Goal: Find specific page/section: Find specific page/section

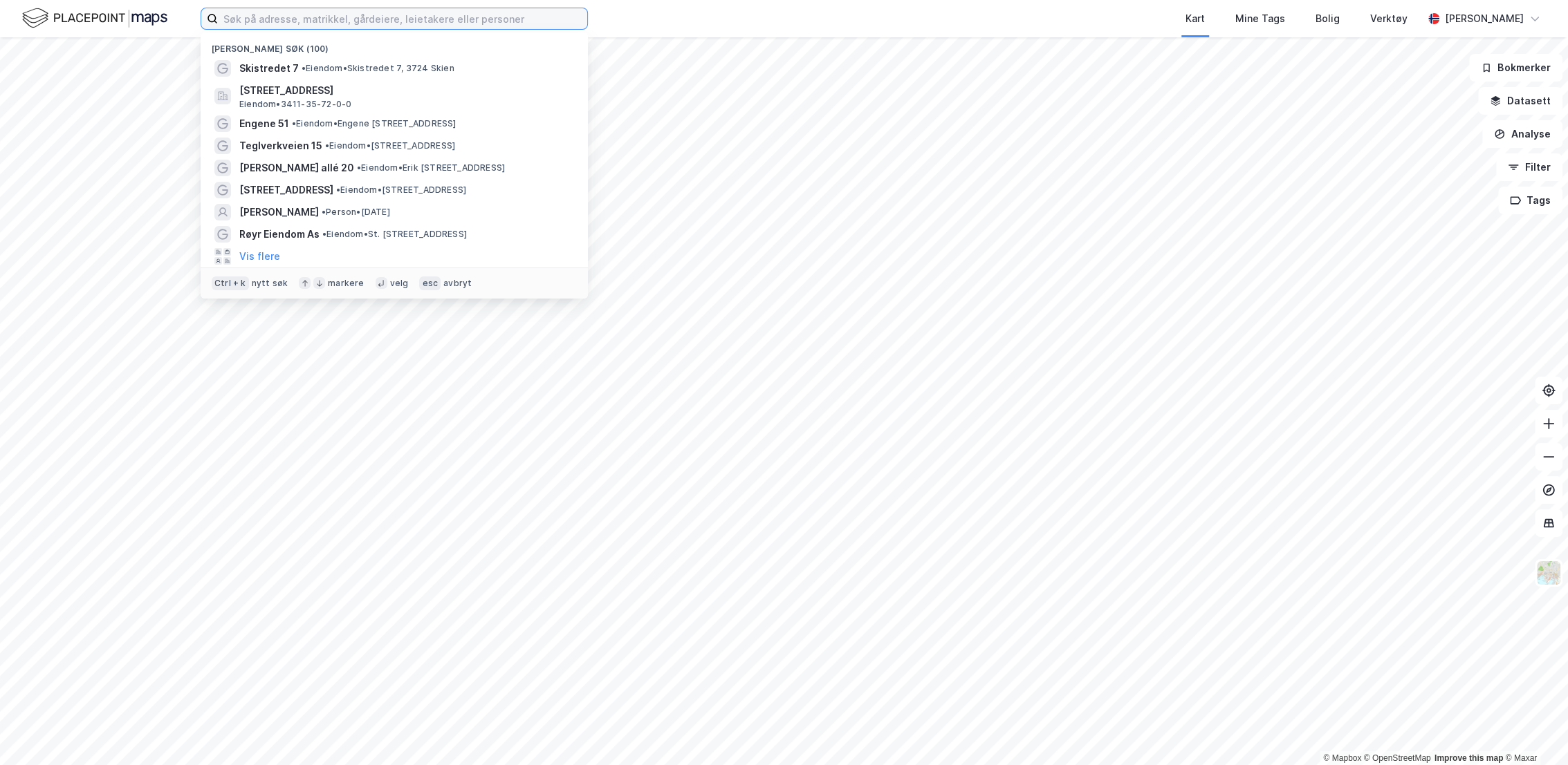
click at [441, 20] on input at bounding box center [402, 18] width 369 height 20
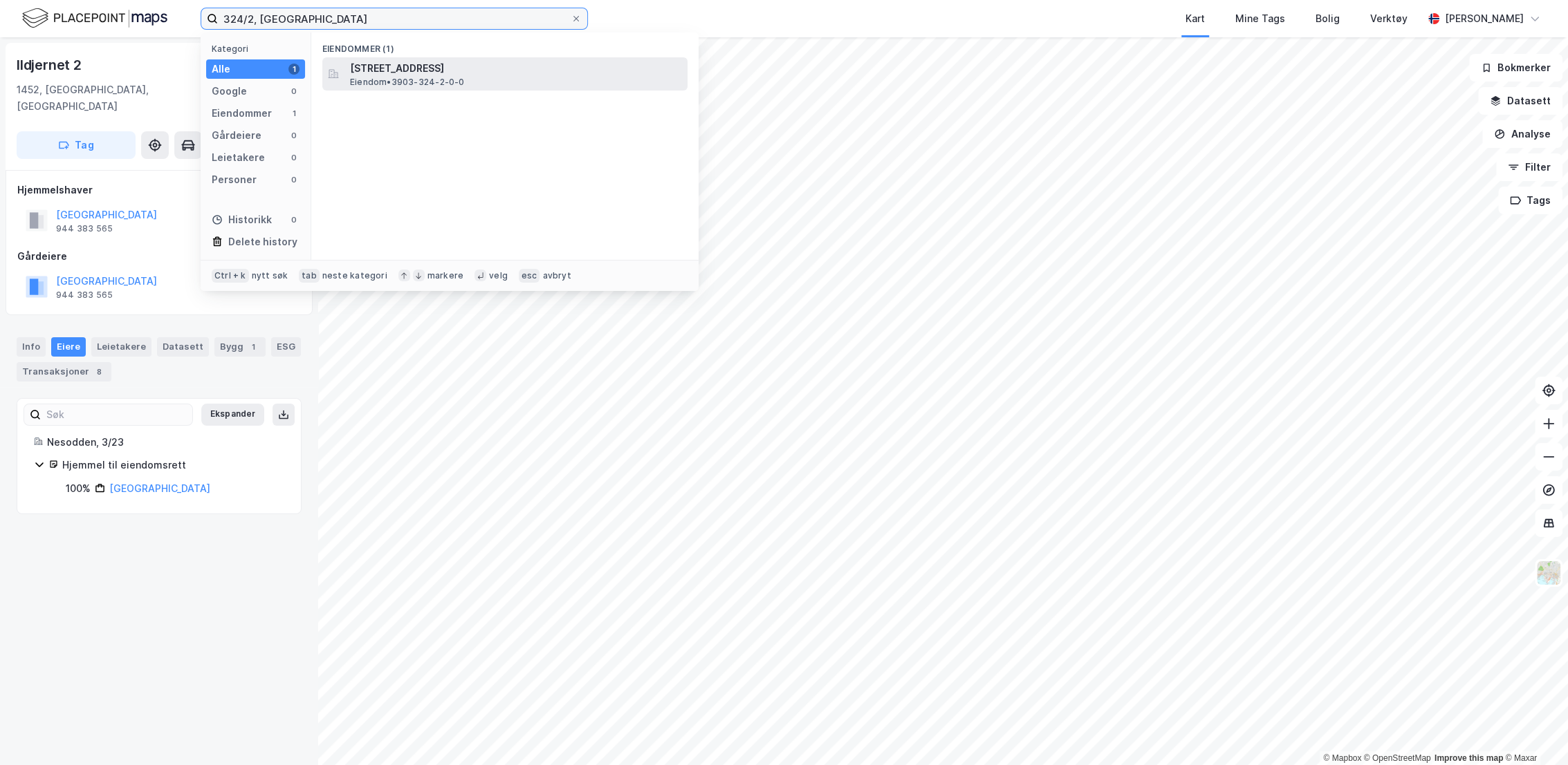
type input "324/2, [GEOGRAPHIC_DATA]"
click at [474, 71] on span "[STREET_ADDRESS]" at bounding box center [516, 68] width 332 height 16
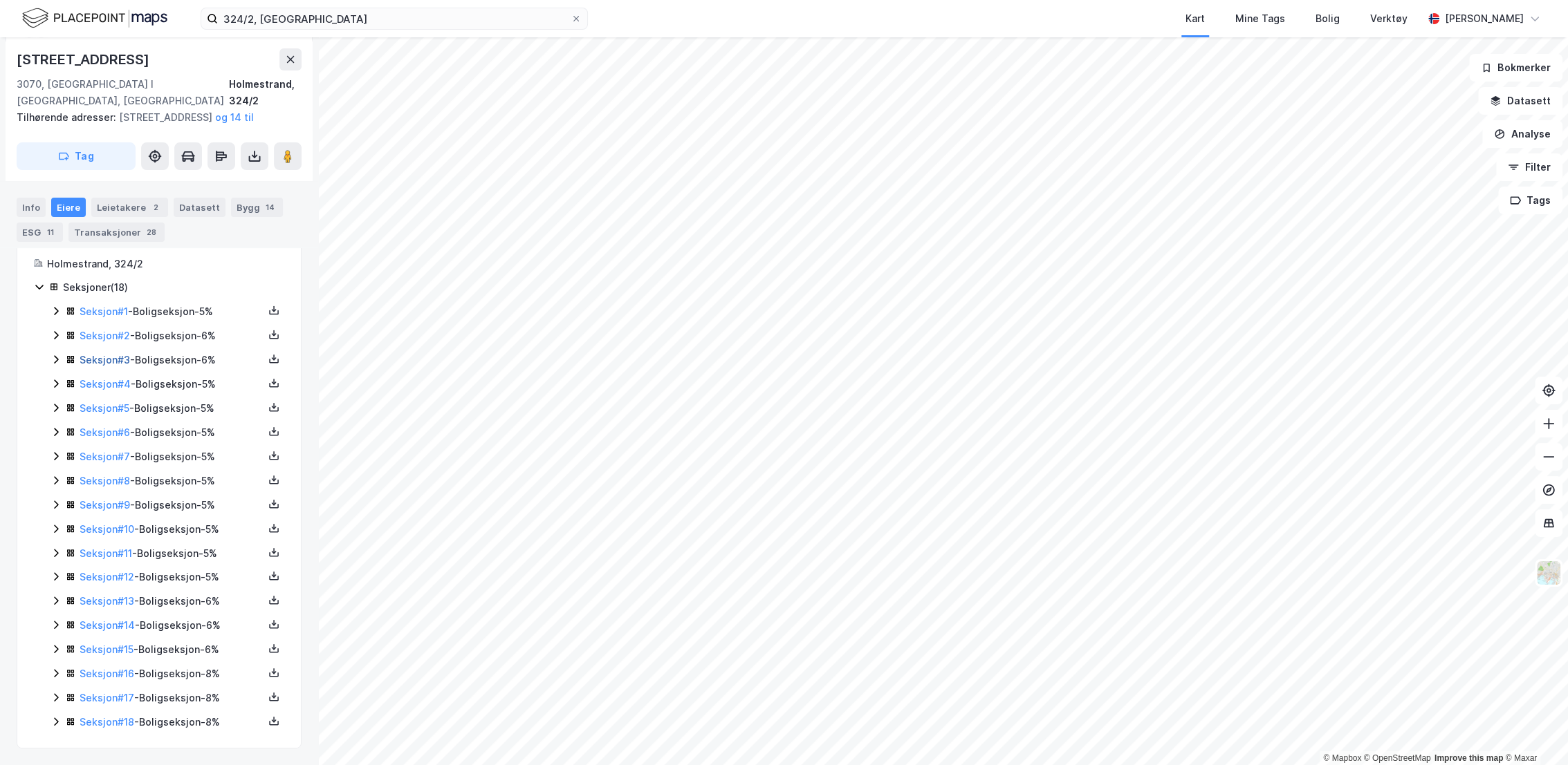
scroll to position [302, 0]
click at [109, 672] on link "Seksjon # 16" at bounding box center [106, 673] width 55 height 12
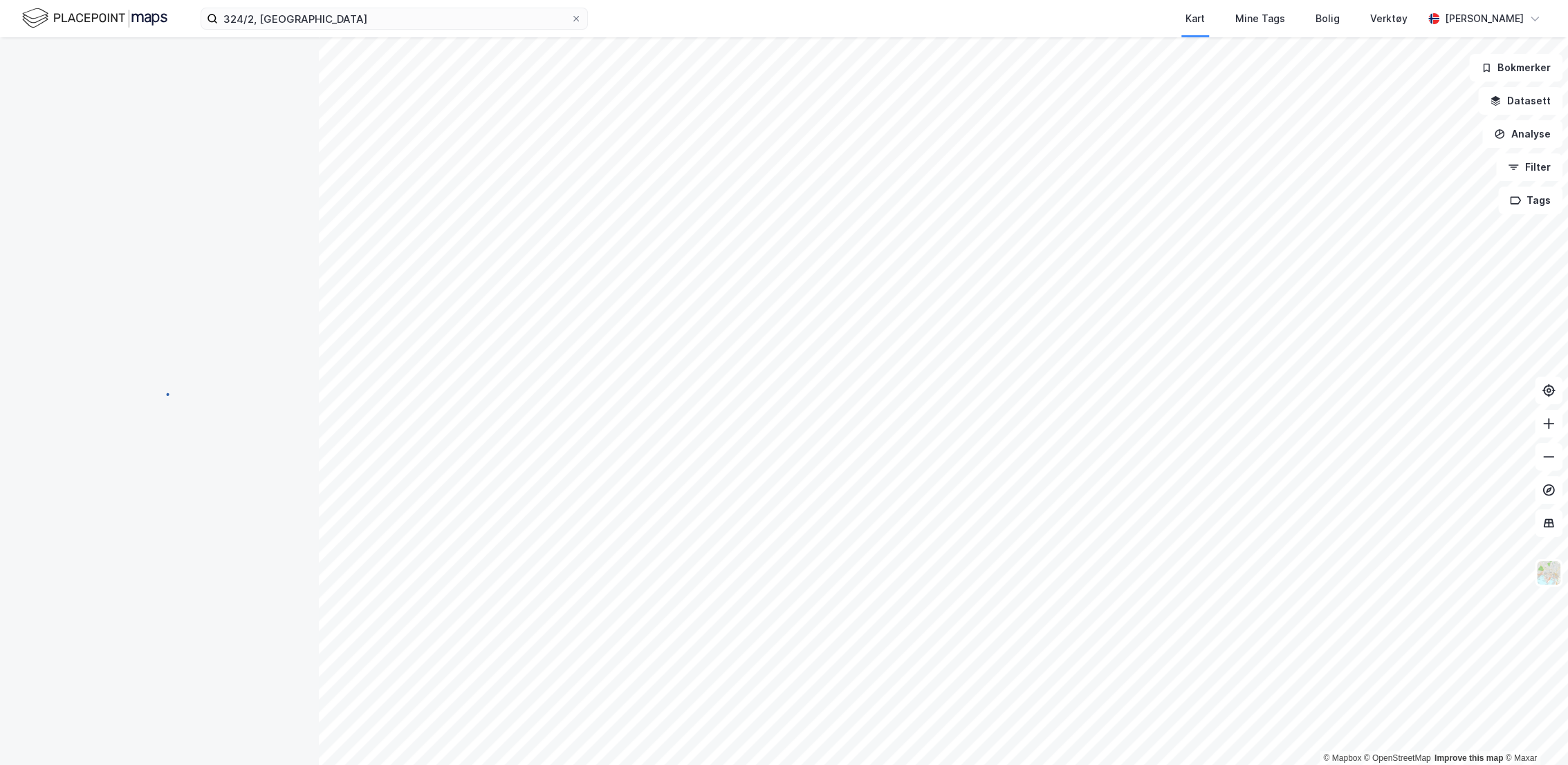
scroll to position [44, 0]
